Goal: Information Seeking & Learning: Learn about a topic

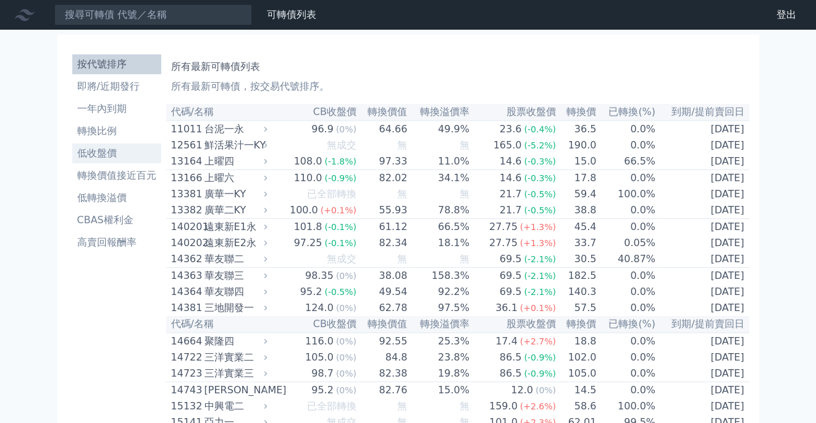
click at [110, 156] on li "低收盤價" at bounding box center [116, 153] width 89 height 15
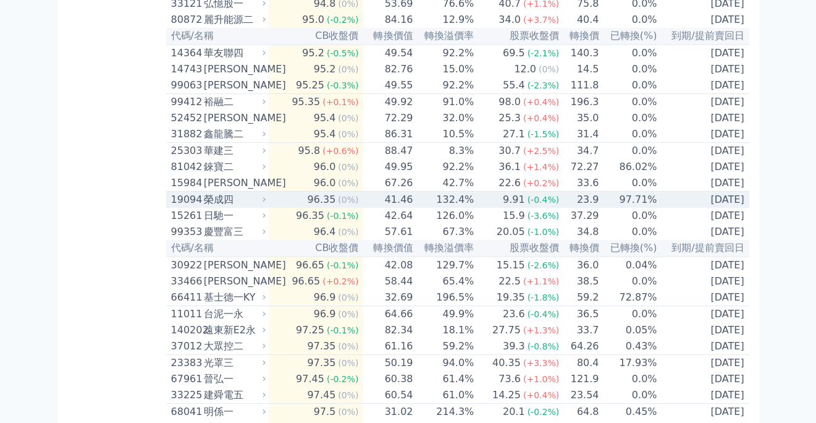
scroll to position [309, 0]
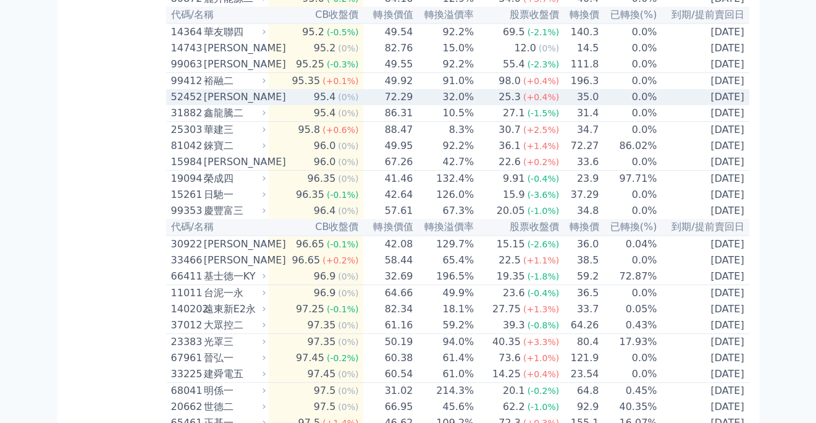
click at [214, 104] on div "[PERSON_NAME]" at bounding box center [233, 97] width 59 height 15
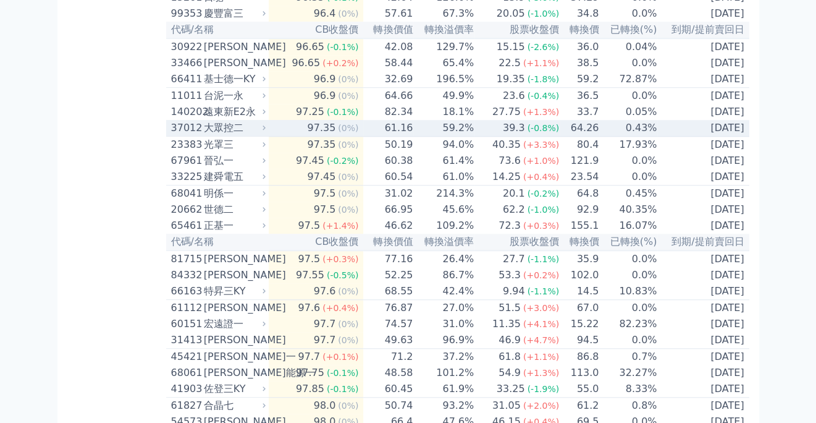
scroll to position [927, 0]
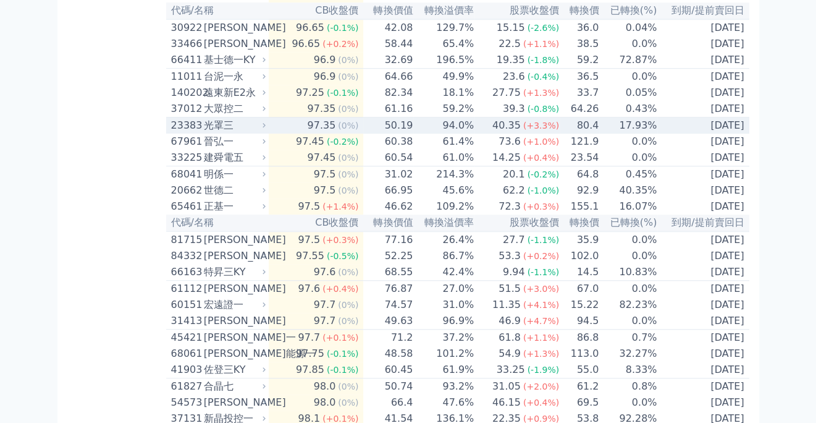
click at [353, 133] on div "(0%)" at bounding box center [348, 125] width 20 height 15
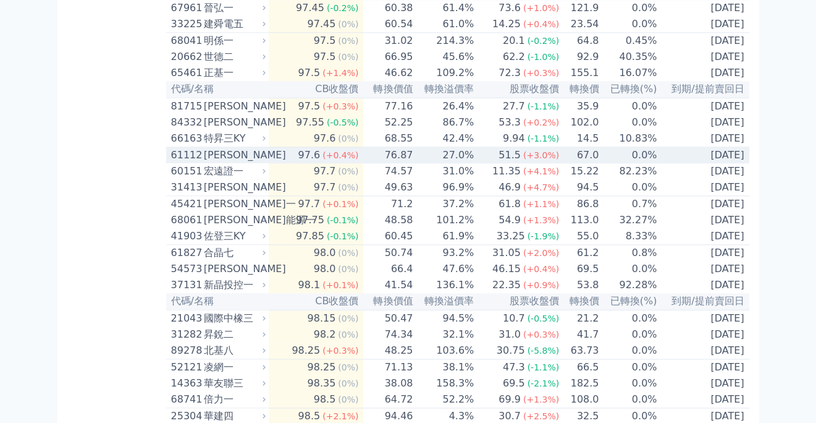
scroll to position [1483, 0]
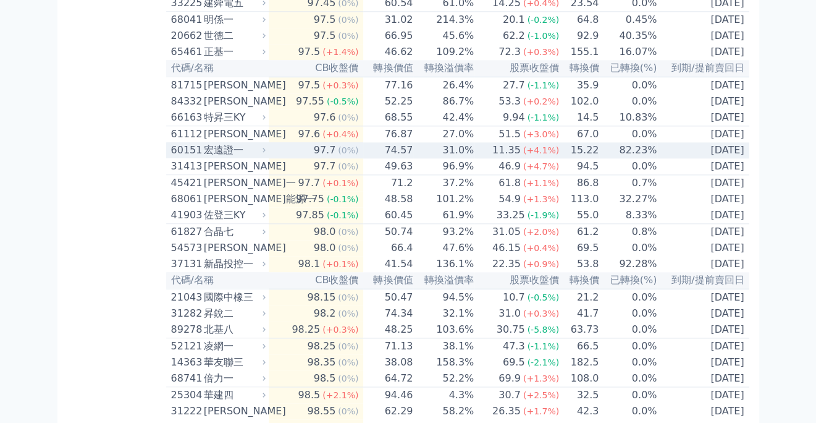
click at [402, 158] on td "74.57" at bounding box center [388, 150] width 50 height 16
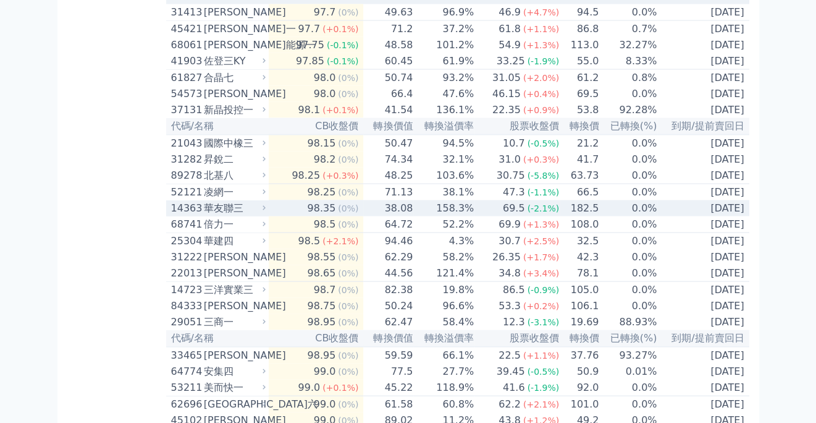
scroll to position [2100, 0]
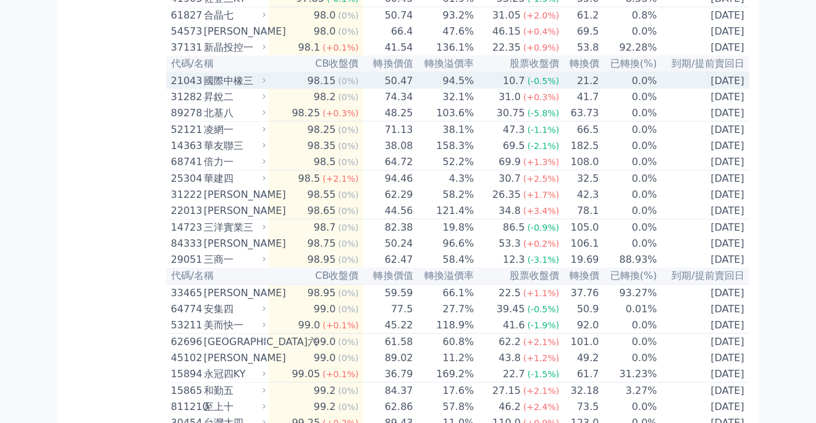
click at [442, 89] on td "94.5%" at bounding box center [443, 80] width 61 height 17
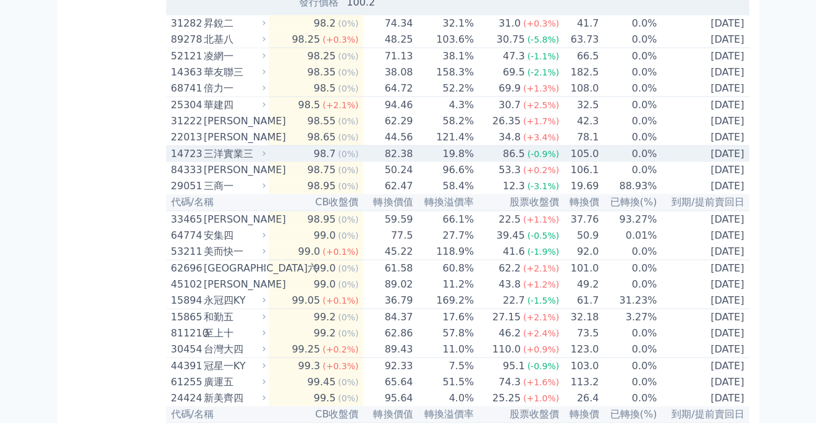
scroll to position [2595, 0]
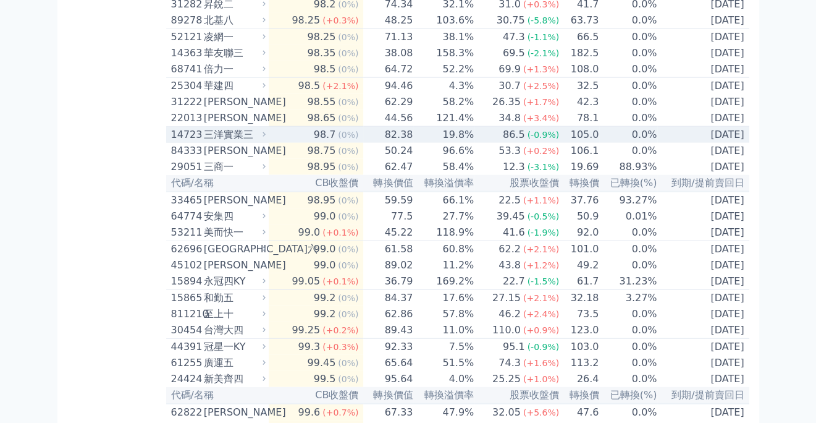
click at [428, 143] on td "19.8%" at bounding box center [443, 135] width 61 height 17
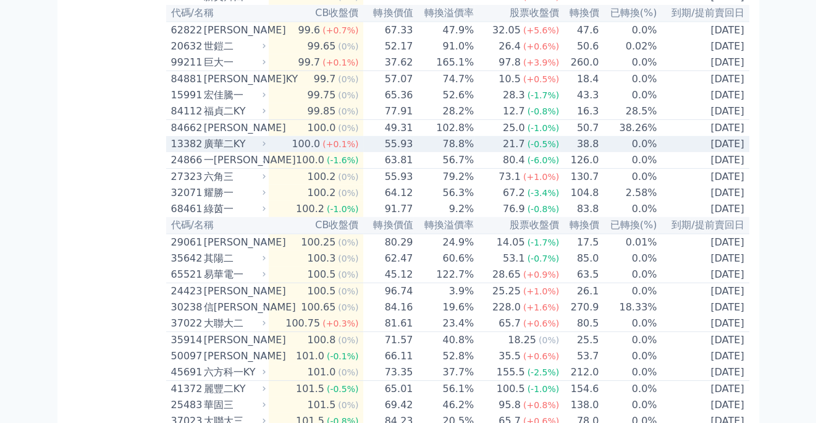
scroll to position [3398, 0]
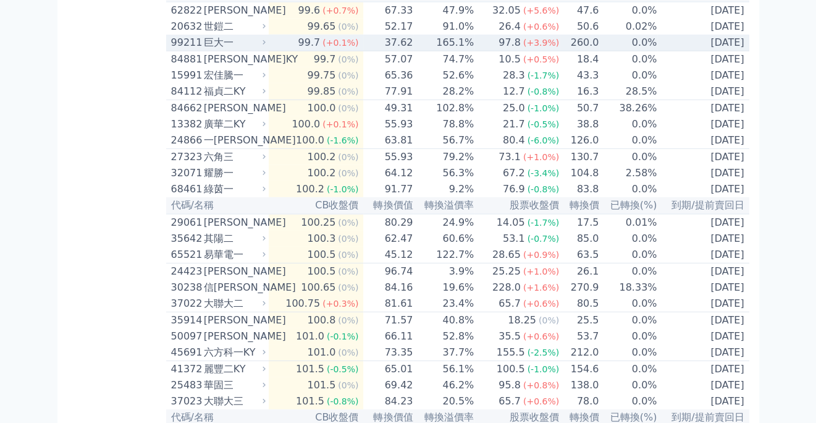
click at [438, 51] on td "165.1%" at bounding box center [443, 43] width 61 height 17
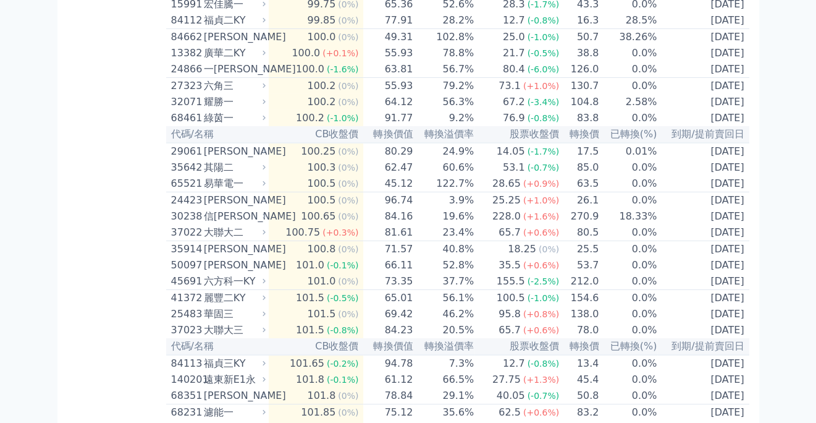
scroll to position [3892, 0]
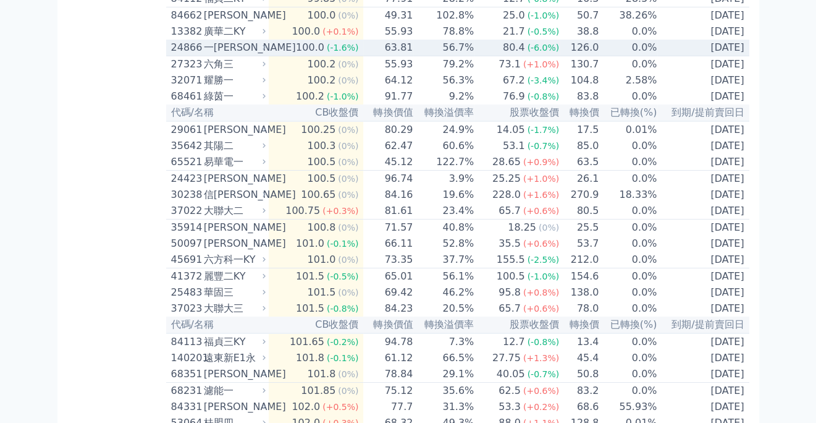
click at [415, 56] on td "56.7%" at bounding box center [443, 48] width 61 height 17
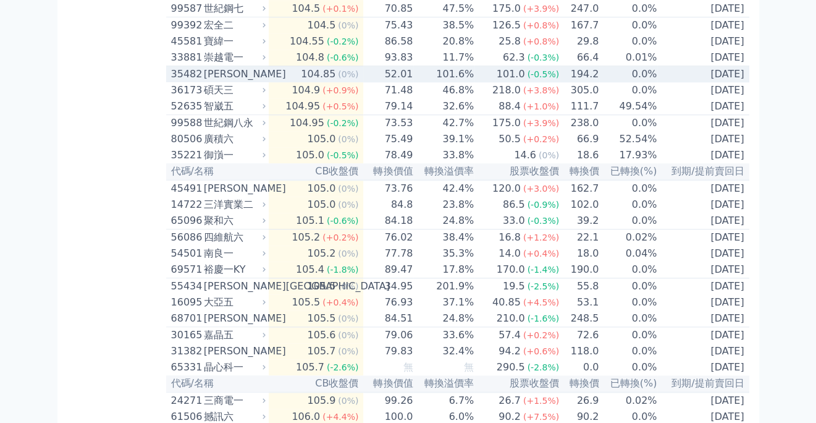
scroll to position [5313, 0]
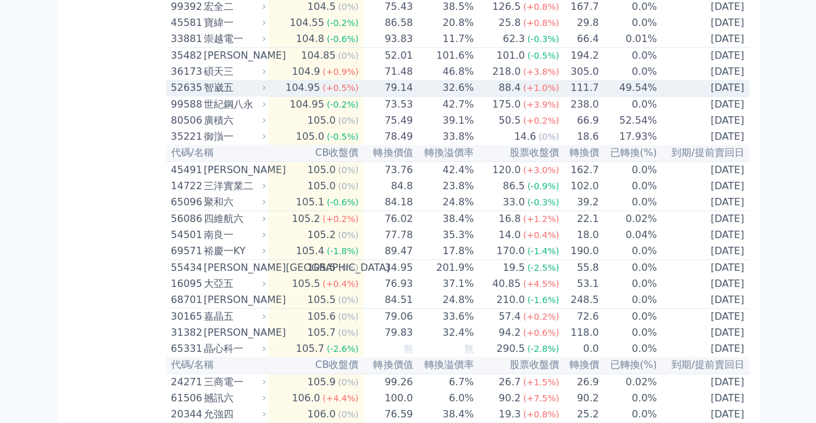
click at [419, 96] on td "32.6%" at bounding box center [443, 88] width 61 height 17
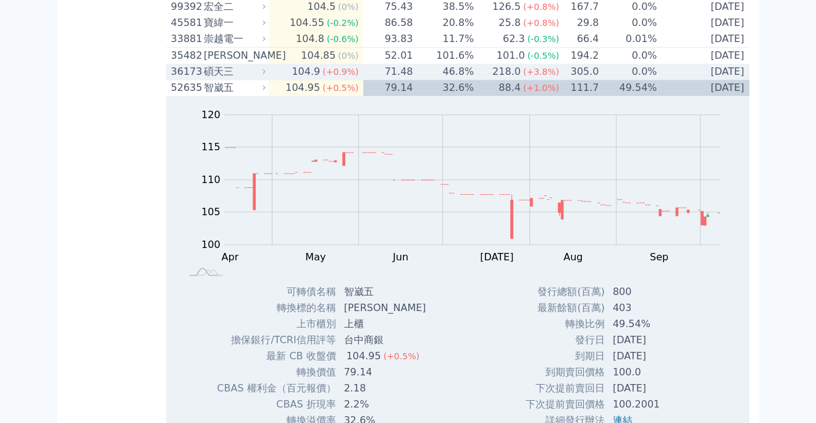
click at [416, 80] on td "46.8%" at bounding box center [443, 72] width 61 height 16
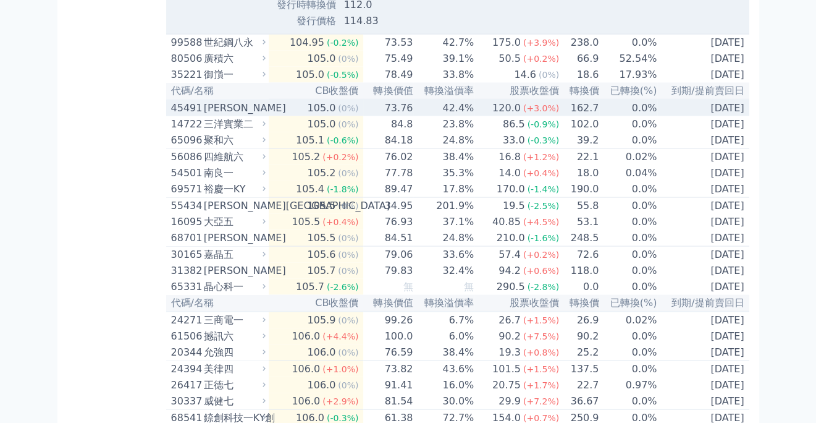
scroll to position [6240, 0]
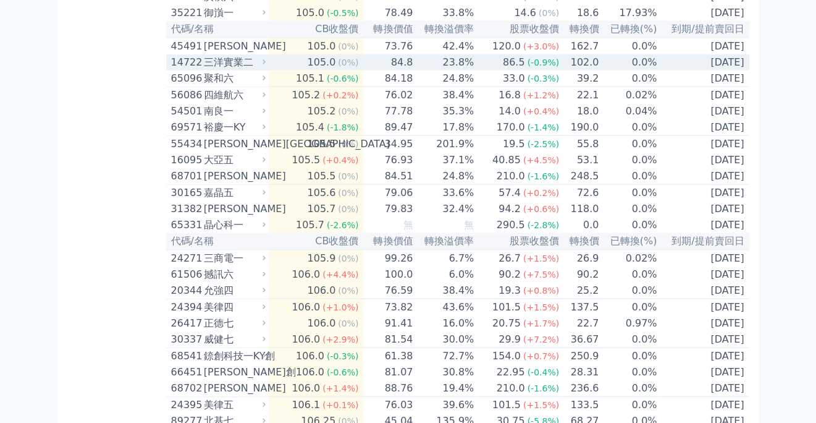
click at [390, 70] on td "84.8" at bounding box center [388, 62] width 50 height 16
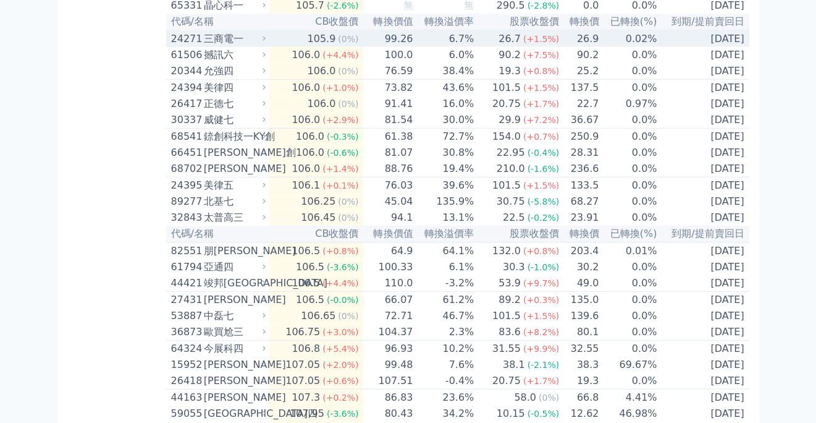
scroll to position [6919, 0]
